Goal: Find specific page/section: Find specific page/section

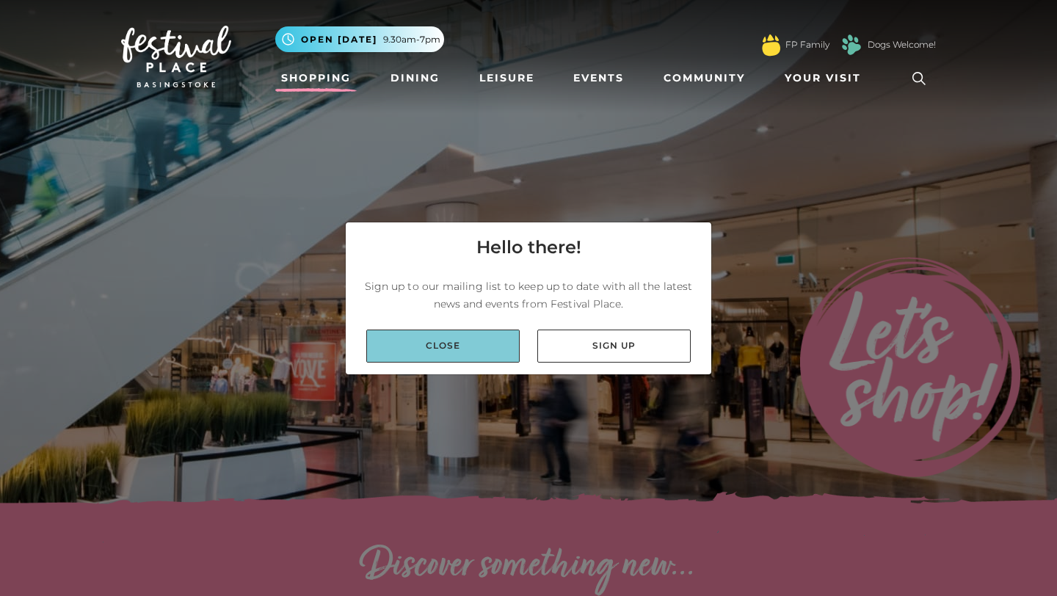
click at [453, 345] on link "Close" at bounding box center [442, 346] width 153 height 33
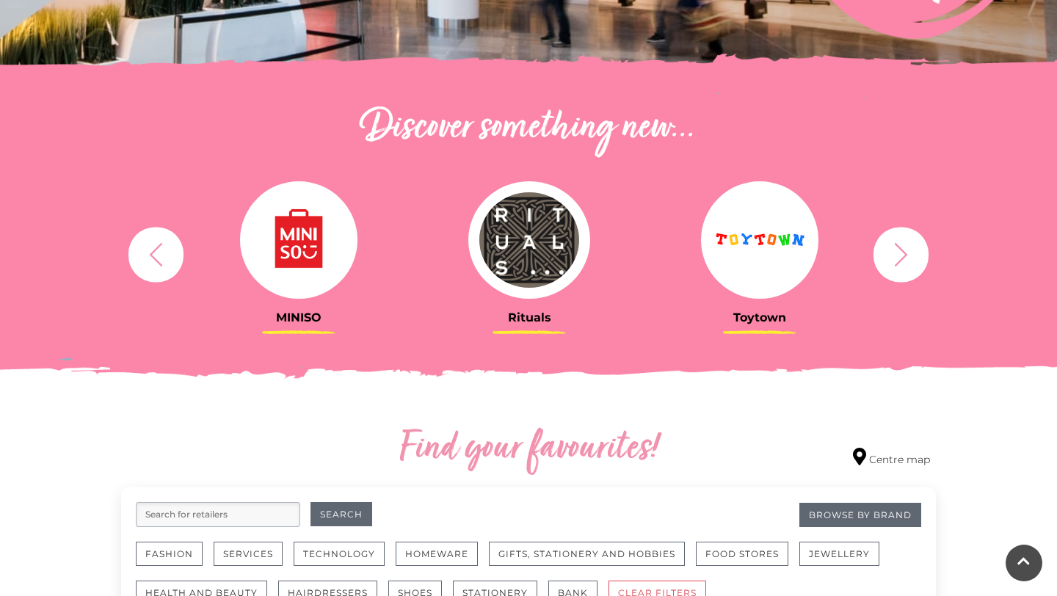
scroll to position [440, 0]
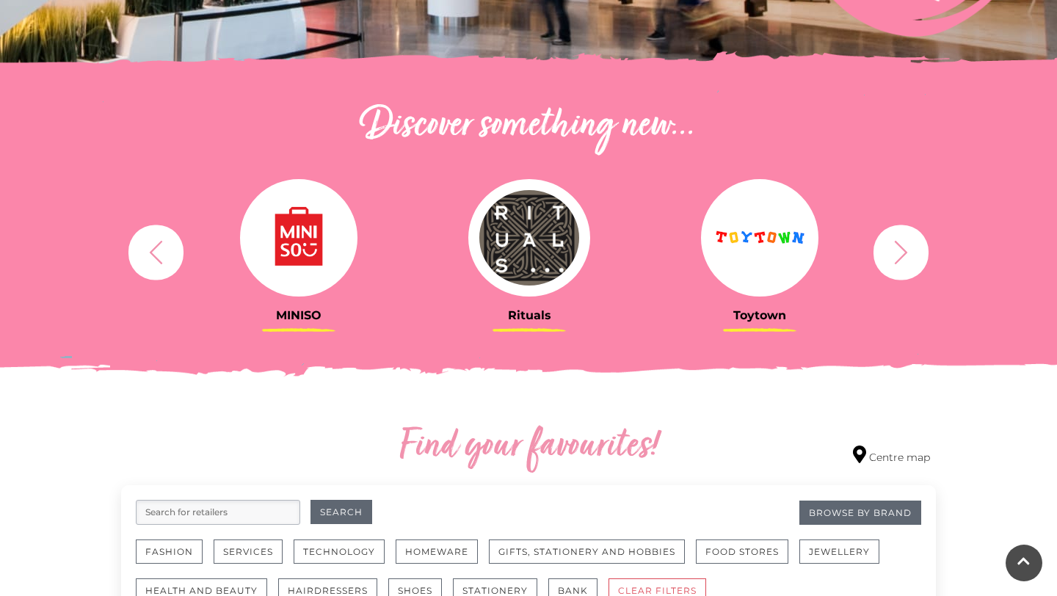
click at [922, 250] on button "button" at bounding box center [900, 252] width 55 height 55
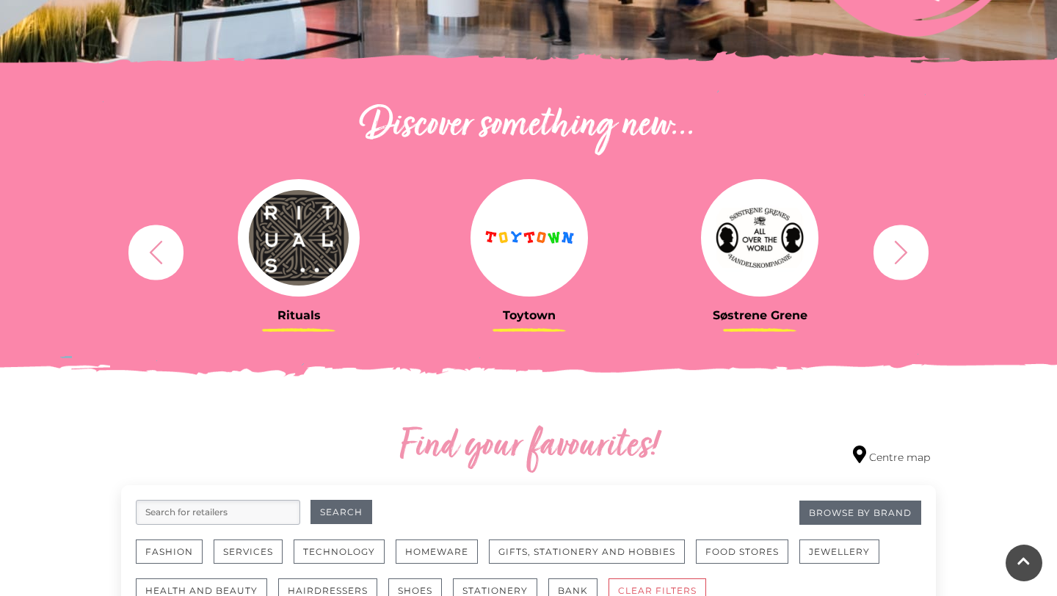
click at [921, 250] on button "button" at bounding box center [900, 252] width 55 height 55
click at [895, 252] on icon "button" at bounding box center [900, 252] width 27 height 27
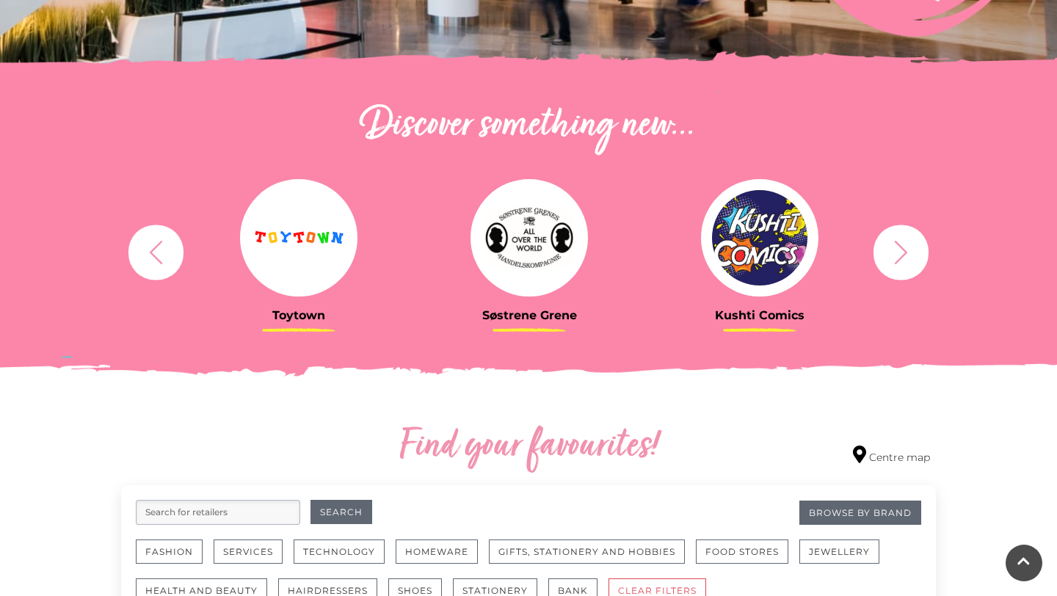
click at [895, 252] on icon "button" at bounding box center [900, 252] width 27 height 27
click at [900, 251] on icon "button" at bounding box center [900, 252] width 27 height 27
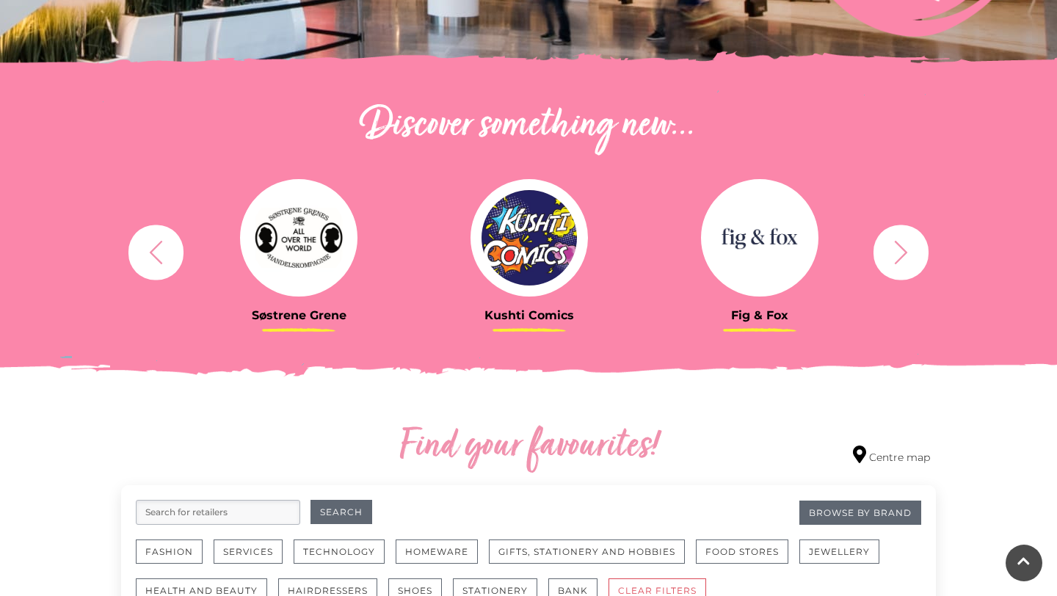
click at [899, 250] on icon "button" at bounding box center [900, 252] width 27 height 27
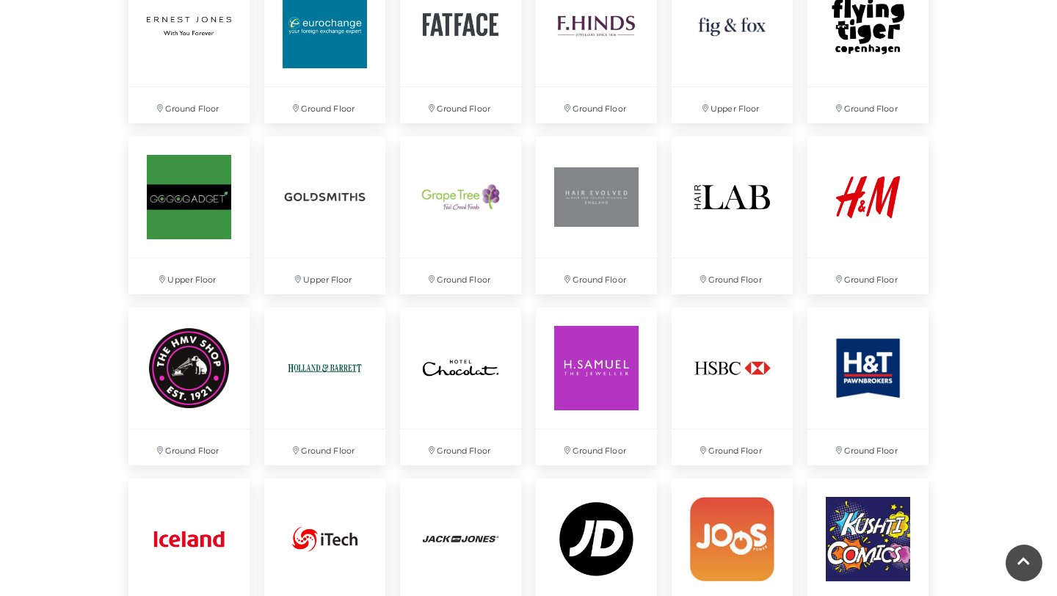
scroll to position [1849, 0]
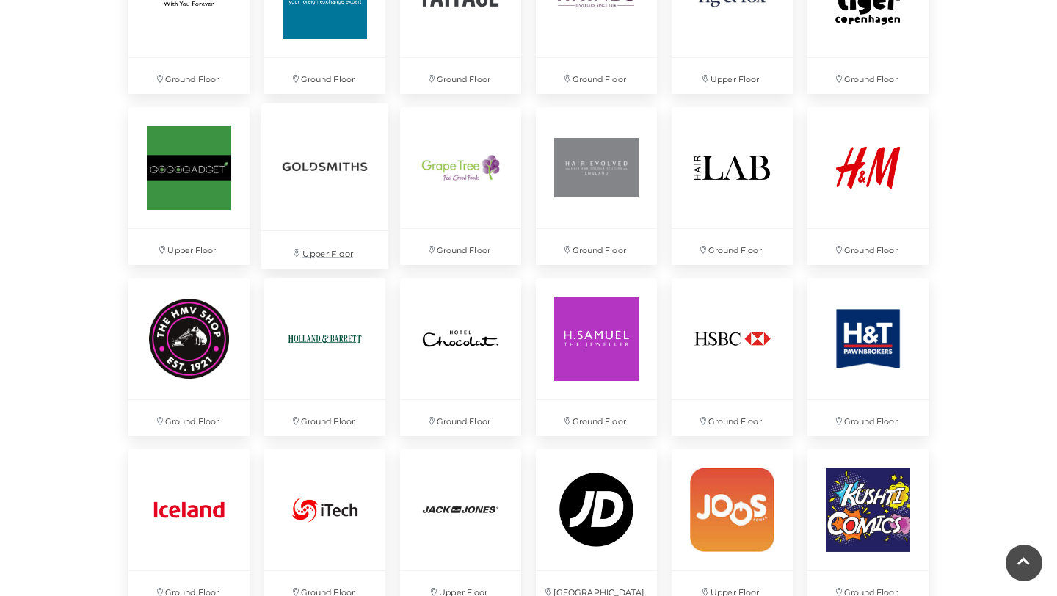
click at [349, 197] on img at bounding box center [324, 166] width 127 height 127
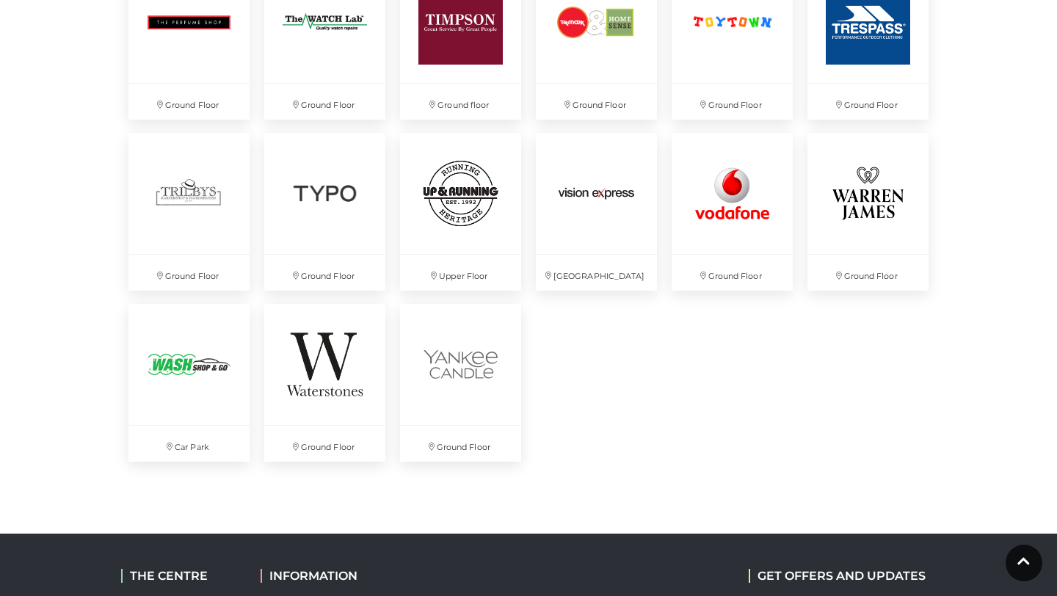
scroll to position [3904, 0]
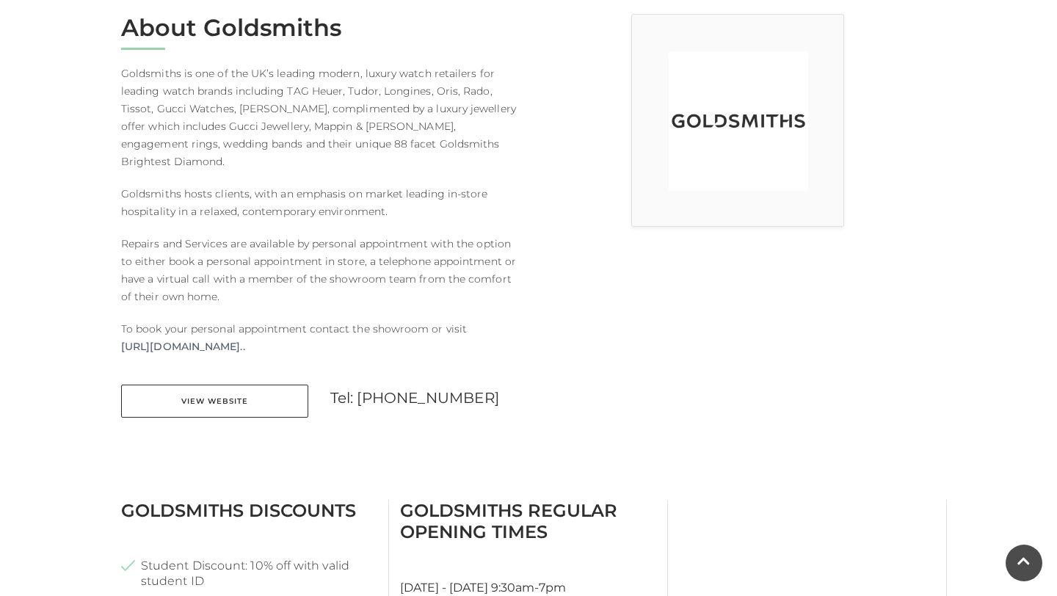
scroll to position [470, 0]
